Goal: Find contact information: Find contact information

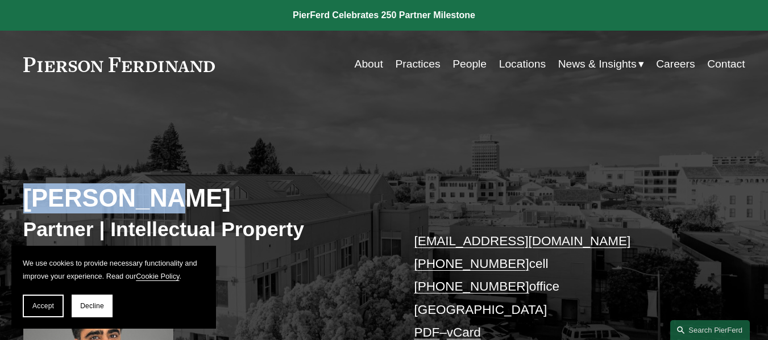
drag, startPoint x: 26, startPoint y: 202, endPoint x: 159, endPoint y: 203, distance: 133.6
click at [159, 203] on h2 "[PERSON_NAME]" at bounding box center [203, 199] width 361 height 30
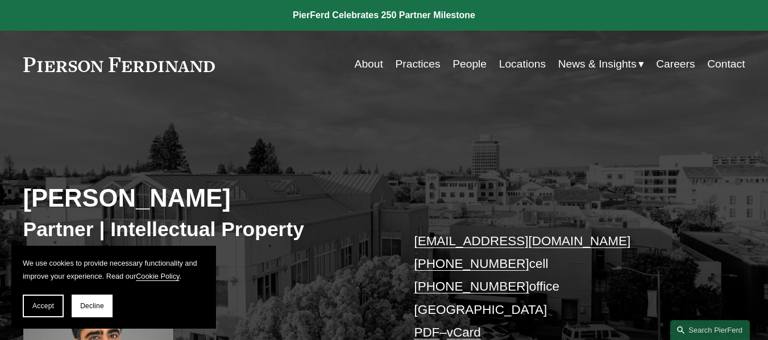
drag, startPoint x: 26, startPoint y: 56, endPoint x: 163, endPoint y: 71, distance: 138.3
click at [163, 71] on div "About Practices People Locations News & Insights News" at bounding box center [384, 64] width 722 height 22
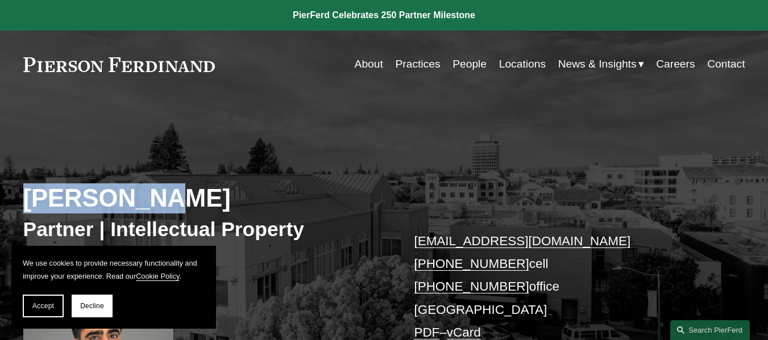
drag, startPoint x: 28, startPoint y: 196, endPoint x: 160, endPoint y: 193, distance: 131.9
click at [160, 193] on h2 "[PERSON_NAME]" at bounding box center [203, 199] width 361 height 30
copy h2 "[PERSON_NAME]"
click at [42, 309] on span "Accept" at bounding box center [43, 306] width 22 height 8
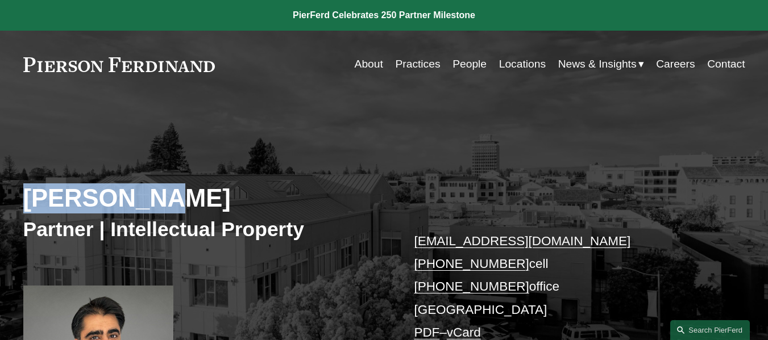
click at [444, 242] on link "[EMAIL_ADDRESS][DOMAIN_NAME]" at bounding box center [522, 241] width 217 height 14
click at [537, 242] on link "[EMAIL_ADDRESS][DOMAIN_NAME]" at bounding box center [522, 241] width 217 height 14
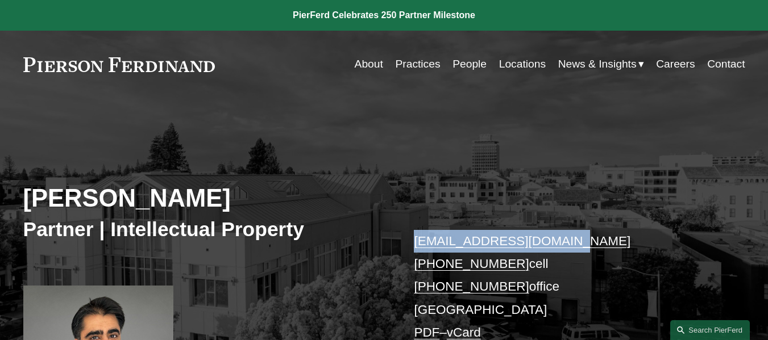
drag, startPoint x: 571, startPoint y: 238, endPoint x: 414, endPoint y: 246, distance: 157.6
click at [414, 246] on p "[EMAIL_ADDRESS][DOMAIN_NAME] [PHONE_NUMBER] cell [PHONE_NUMBER] office [GEOGRAP…" at bounding box center [564, 287] width 301 height 115
copy link "[EMAIL_ADDRESS][DOMAIN_NAME]"
